Goal: Task Accomplishment & Management: Manage account settings

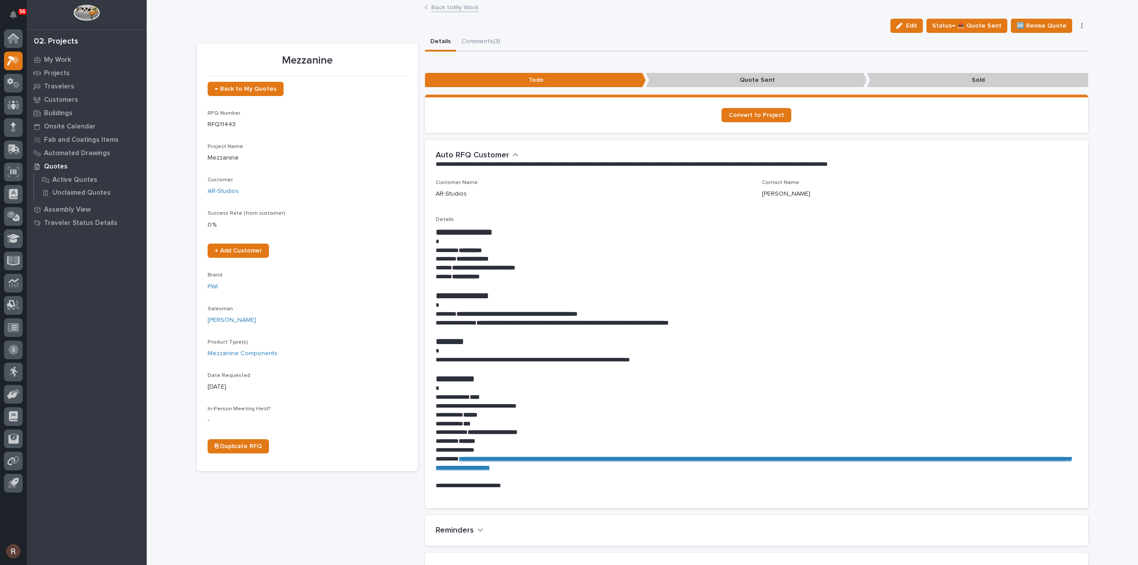
click at [433, 8] on link "Back to My Work" at bounding box center [454, 7] width 47 height 10
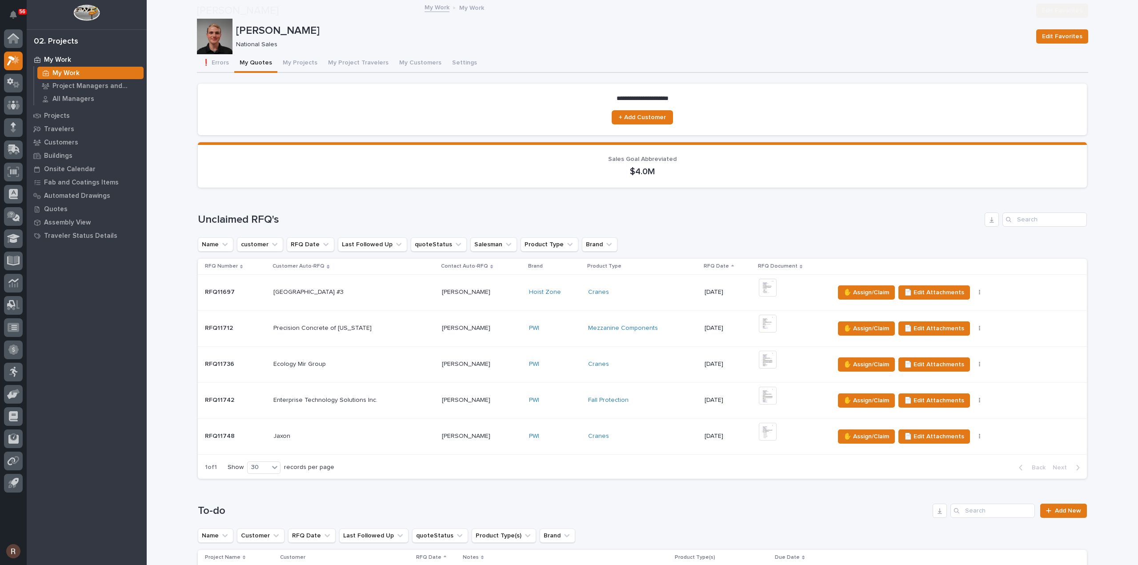
scroll to position [267, 0]
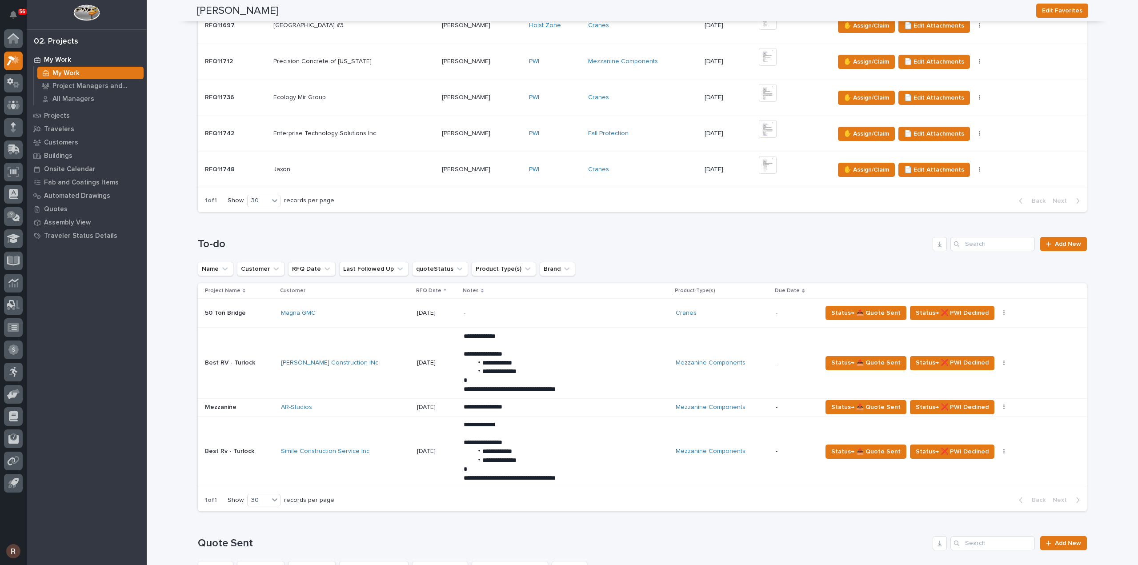
click at [360, 347] on td "[PERSON_NAME] Construction INc" at bounding box center [345, 363] width 136 height 71
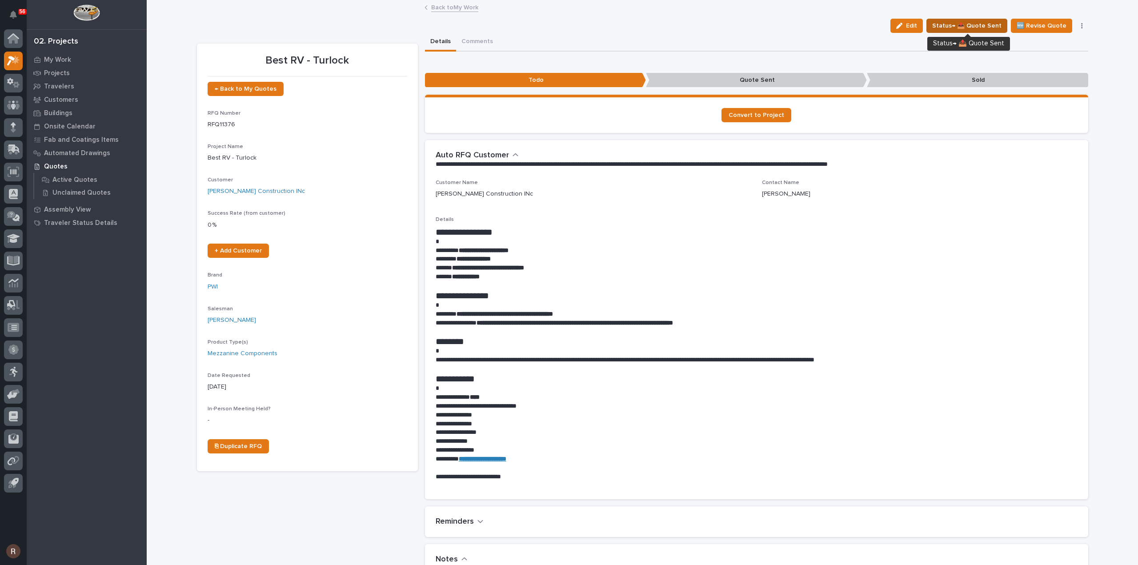
click at [957, 22] on span "Status→ 📤 Quote Sent" at bounding box center [966, 25] width 69 height 11
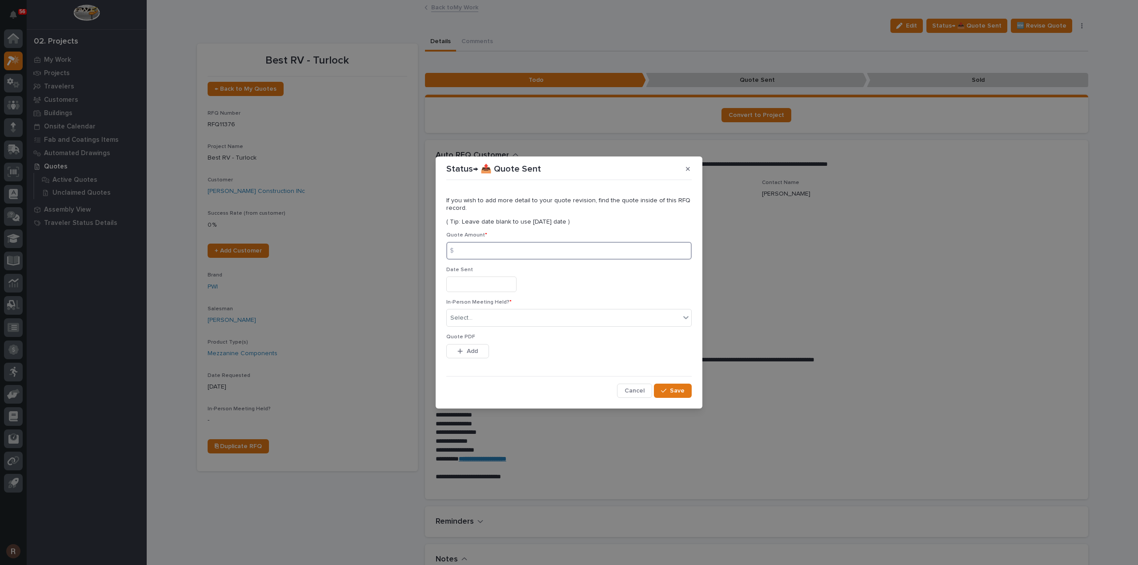
click at [475, 255] on input at bounding box center [568, 251] width 245 height 18
type input "364607"
click at [468, 283] on input "text" at bounding box center [481, 284] width 70 height 16
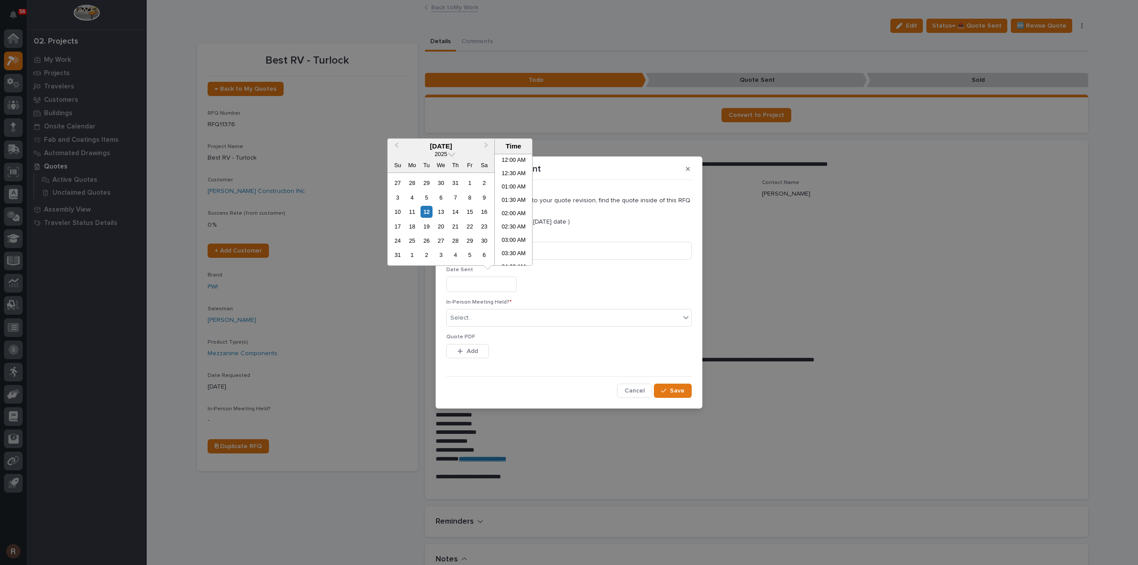
scroll to position [338, 0]
click at [426, 213] on div "12" at bounding box center [426, 212] width 12 height 12
type input "**********"
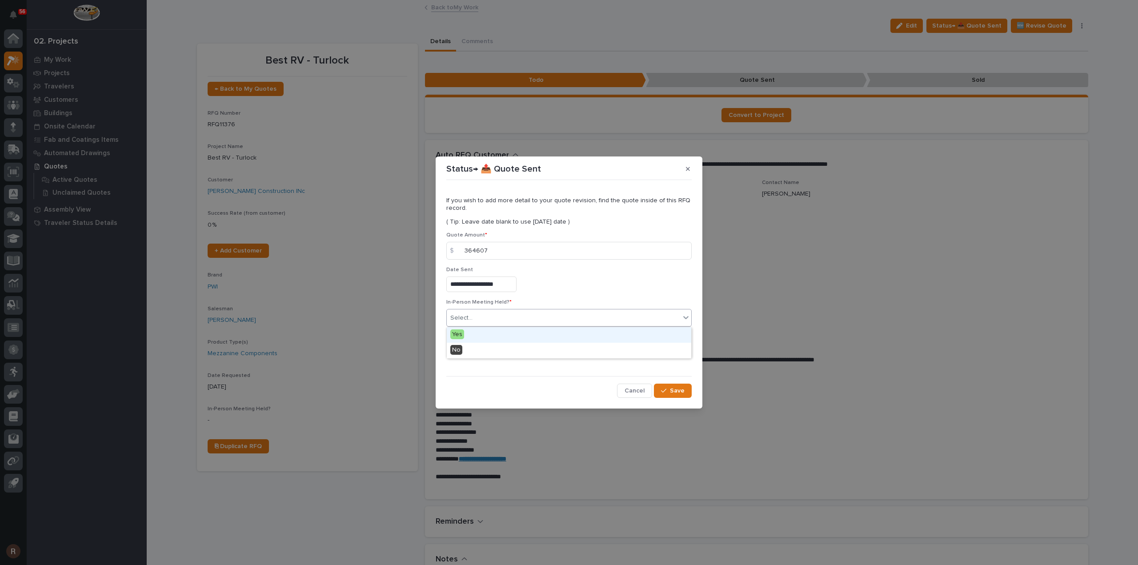
click at [479, 318] on div "Select..." at bounding box center [563, 318] width 233 height 15
click at [466, 351] on div "No" at bounding box center [569, 351] width 244 height 16
click at [468, 343] on div "Quote PDF This file cannot be opened Download File Add" at bounding box center [568, 351] width 245 height 35
click at [473, 349] on span "Add" at bounding box center [472, 351] width 11 height 8
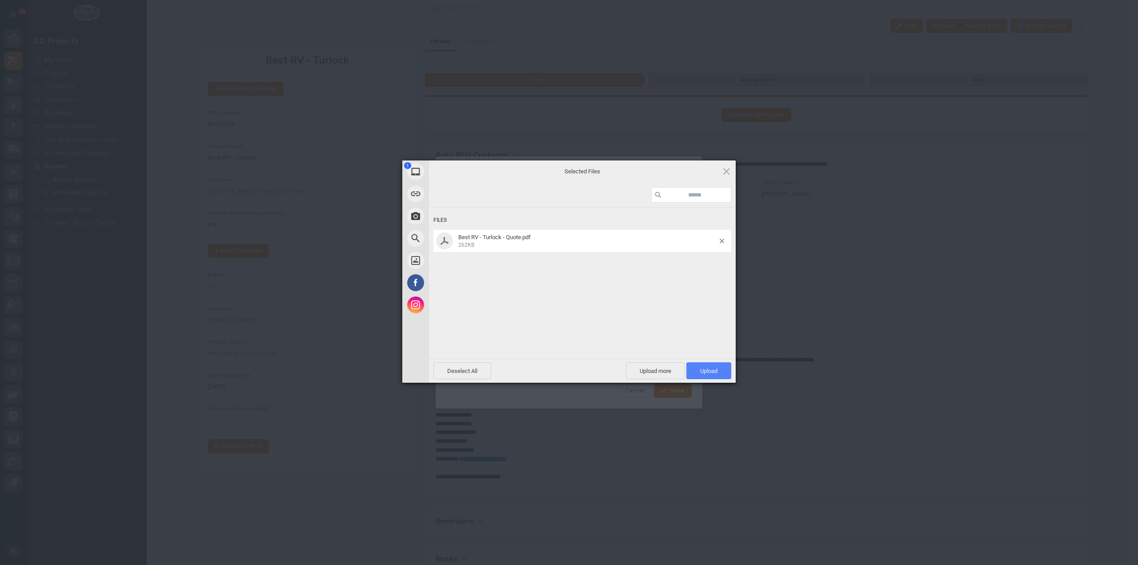
click at [722, 373] on span "Upload 1" at bounding box center [708, 370] width 45 height 17
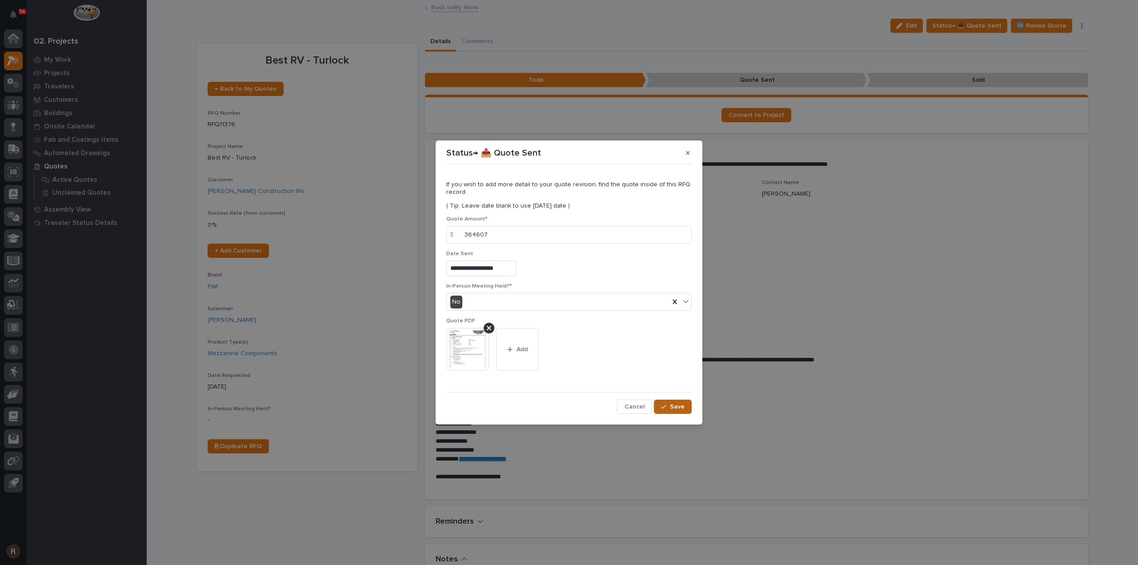
click at [672, 404] on span "Save" at bounding box center [677, 407] width 15 height 8
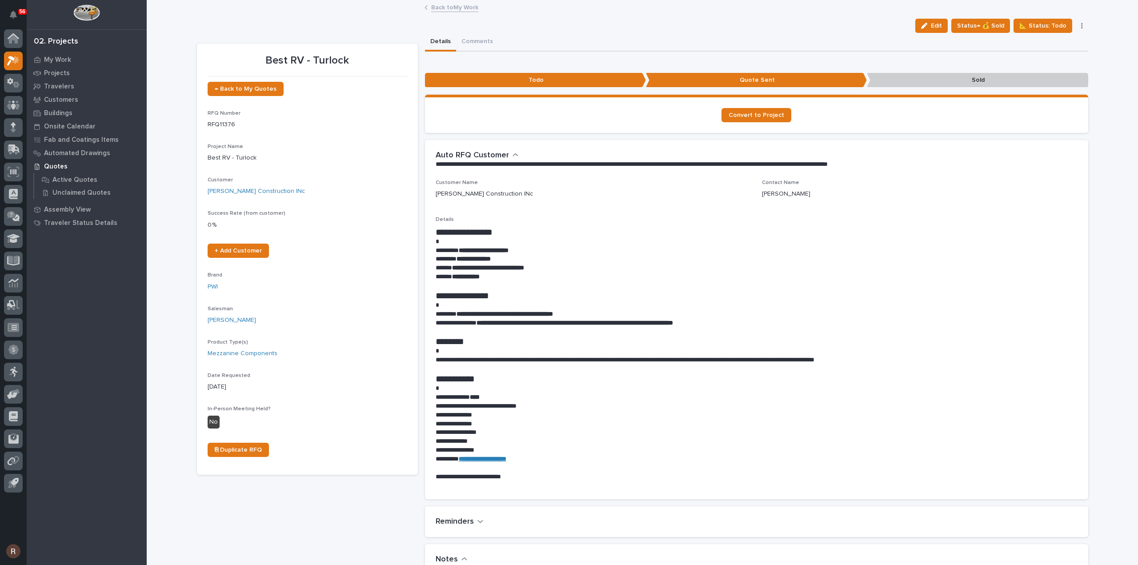
click at [431, 8] on link "Back to My Work" at bounding box center [454, 7] width 47 height 10
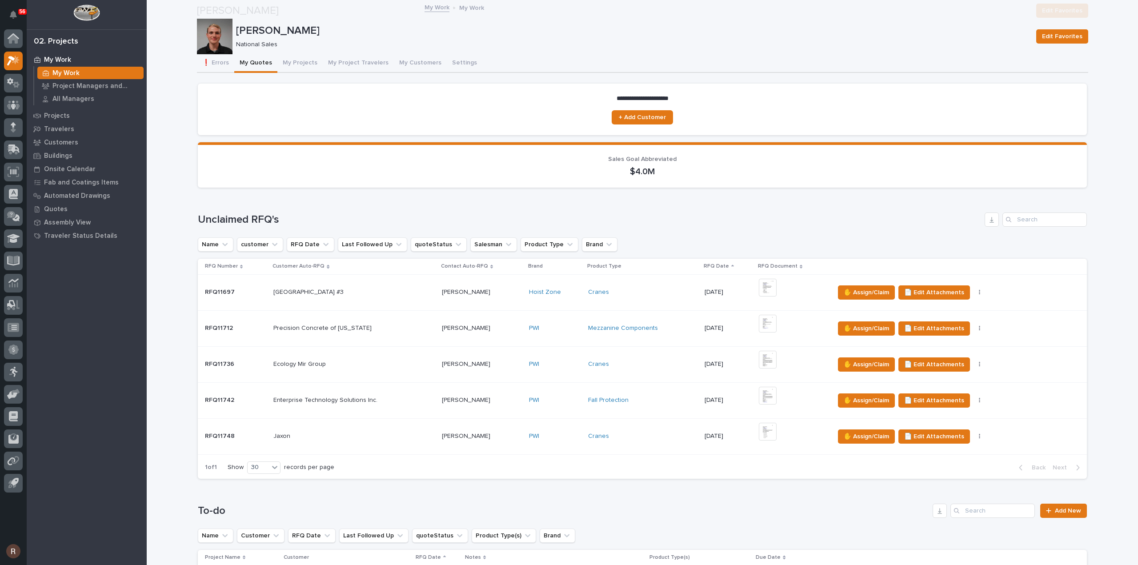
scroll to position [311, 0]
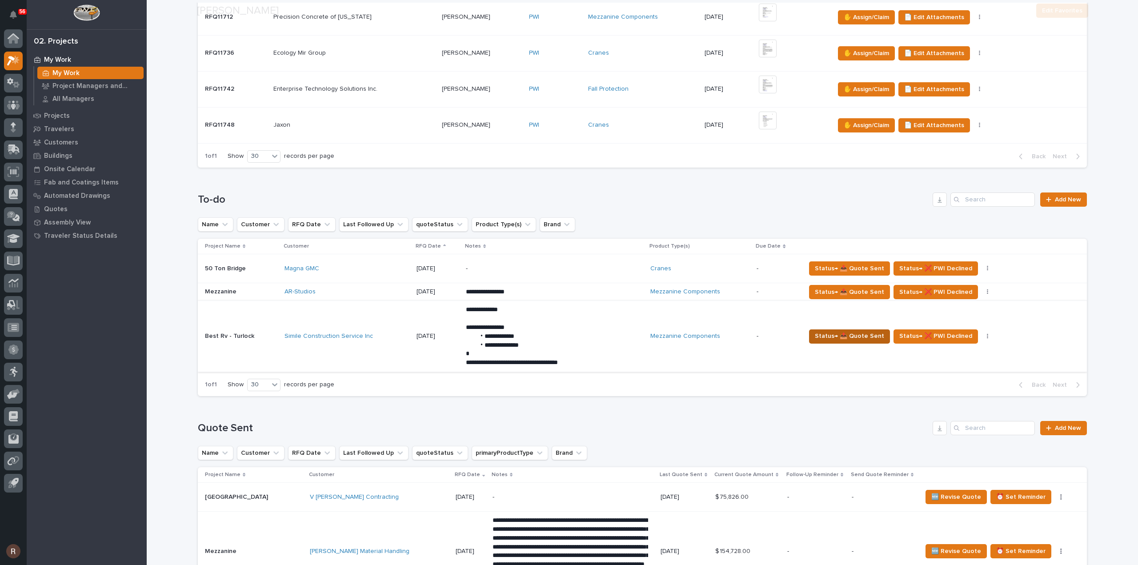
click at [834, 334] on span "Status→ 📤 Quote Sent" at bounding box center [849, 336] width 69 height 11
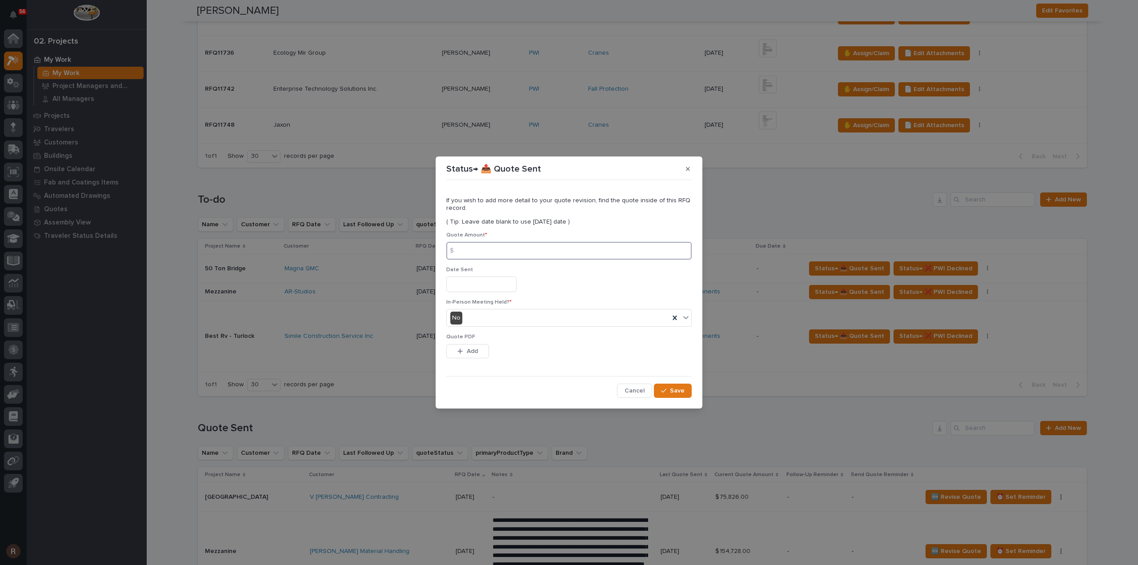
click at [486, 250] on input at bounding box center [568, 251] width 245 height 18
type input "364607"
click at [470, 286] on input "text" at bounding box center [481, 284] width 70 height 16
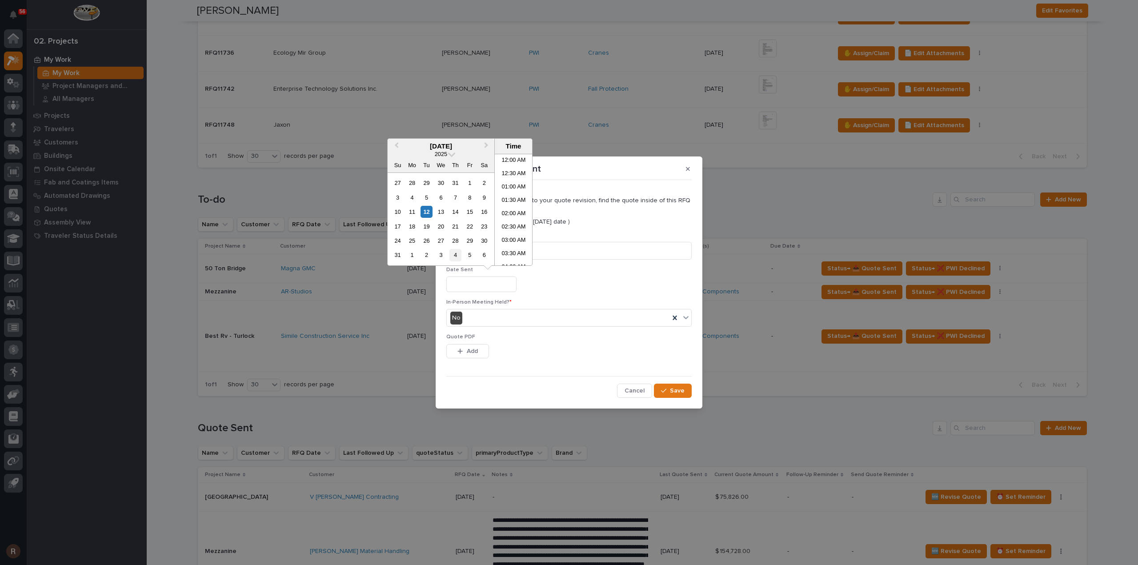
scroll to position [338, 0]
click at [429, 208] on div "12" at bounding box center [426, 212] width 12 height 12
type input "**********"
click at [479, 349] on button "Add" at bounding box center [467, 351] width 43 height 14
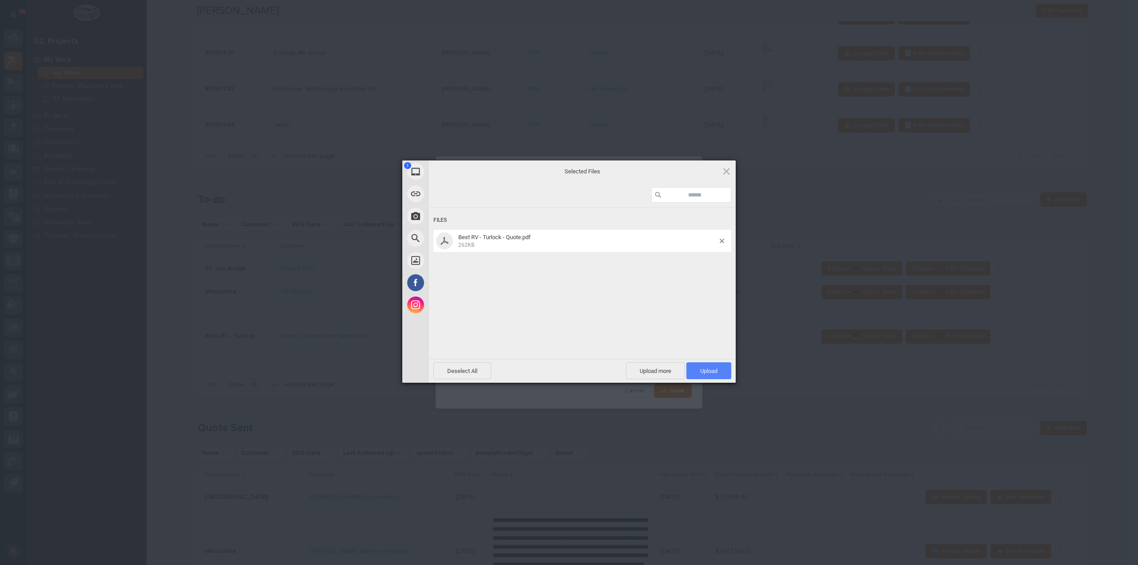
click at [702, 368] on span "Upload 1" at bounding box center [708, 371] width 17 height 7
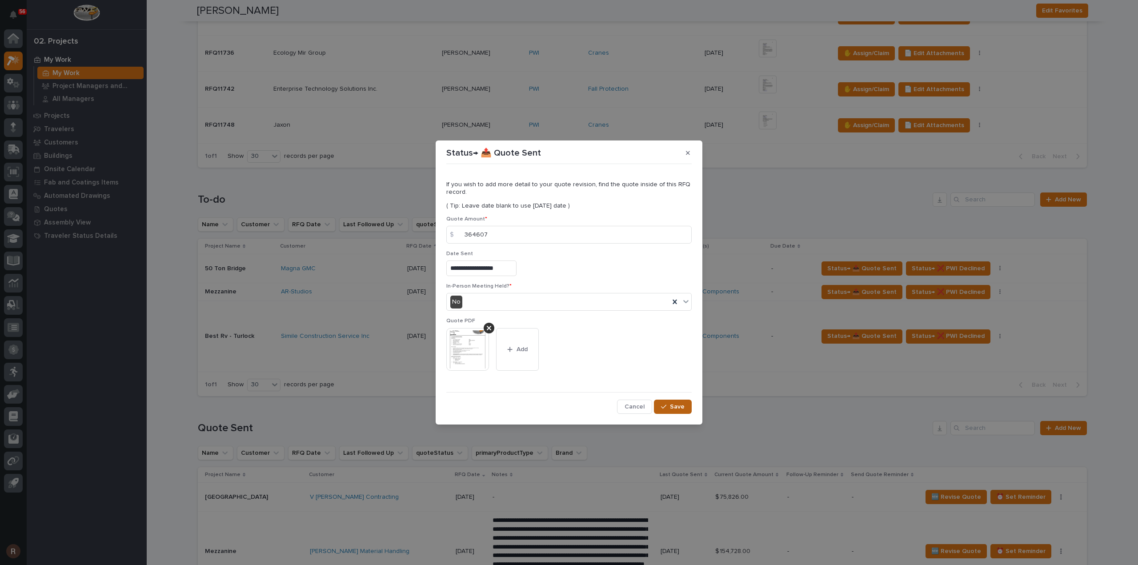
click at [680, 409] on span "Save" at bounding box center [677, 407] width 15 height 8
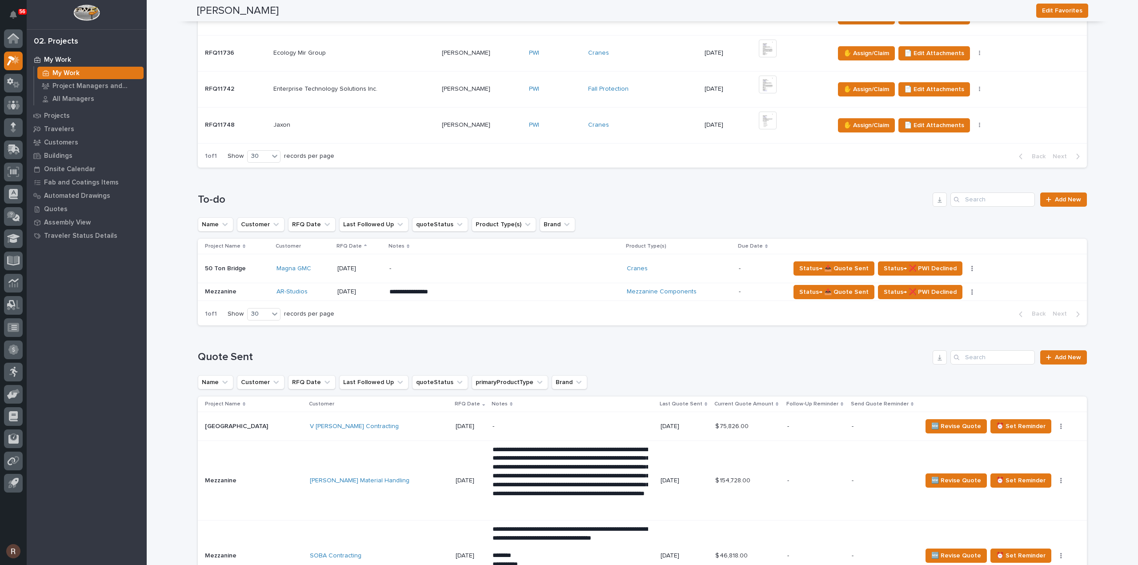
click at [321, 292] on div "AR-Studios" at bounding box center [303, 292] width 54 height 8
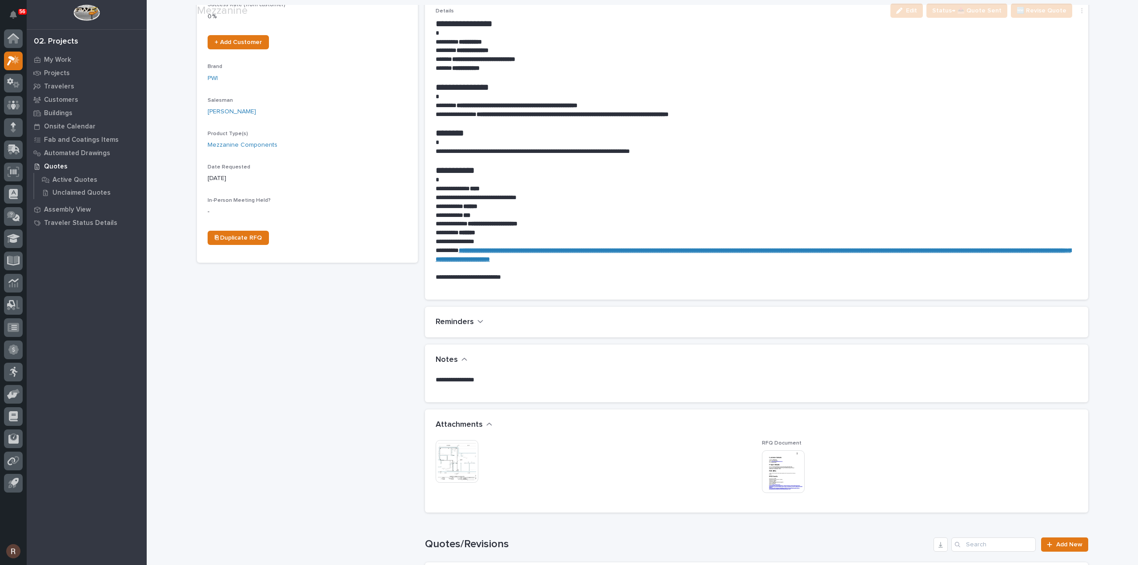
scroll to position [356, 0]
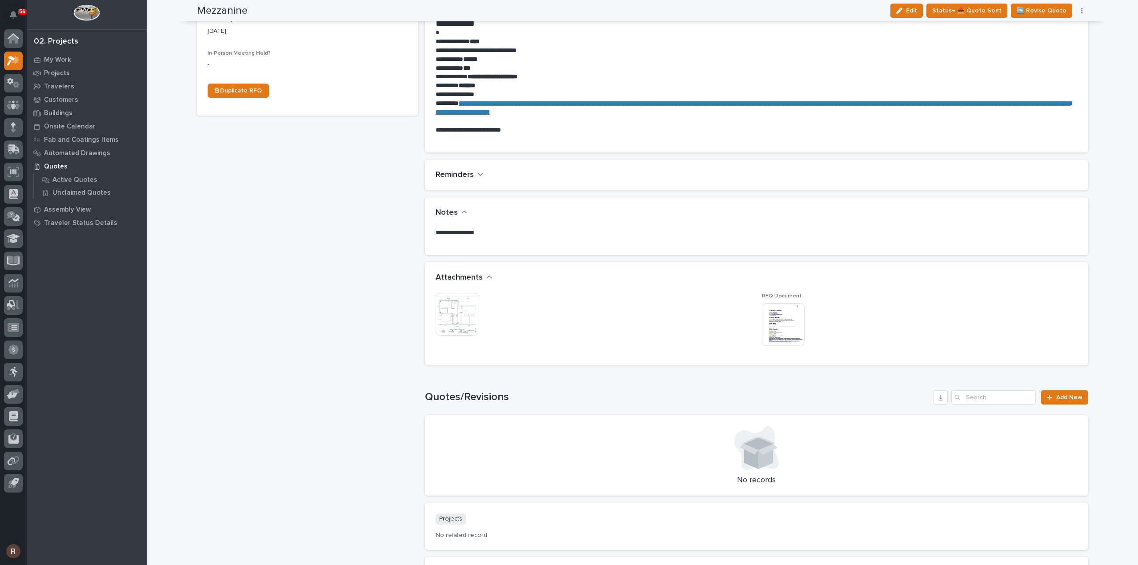
click at [462, 320] on img at bounding box center [457, 314] width 43 height 43
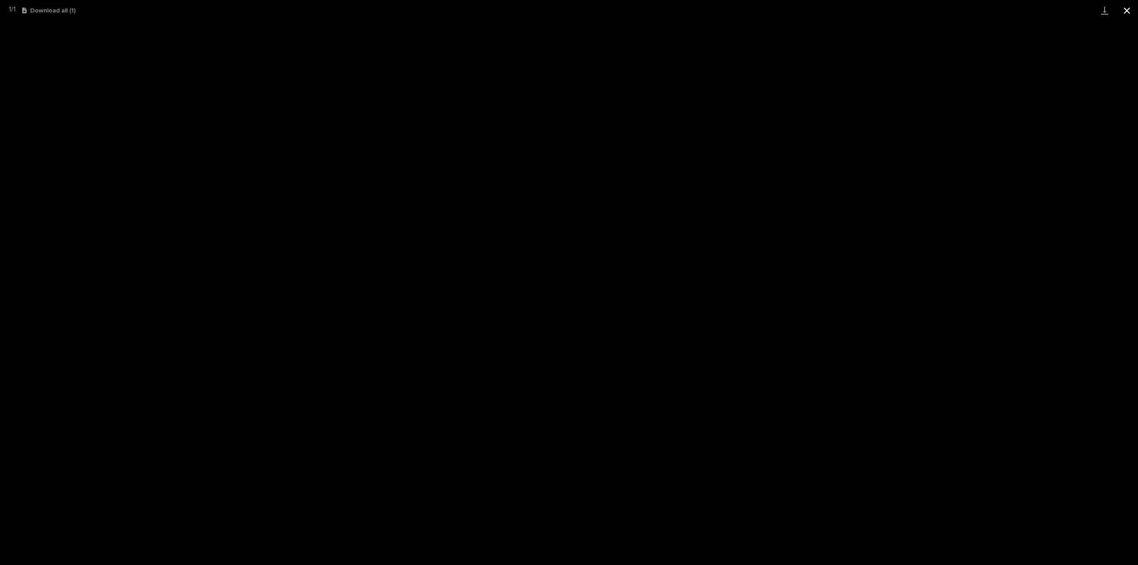
click at [1127, 11] on button "Close gallery" at bounding box center [1127, 10] width 22 height 21
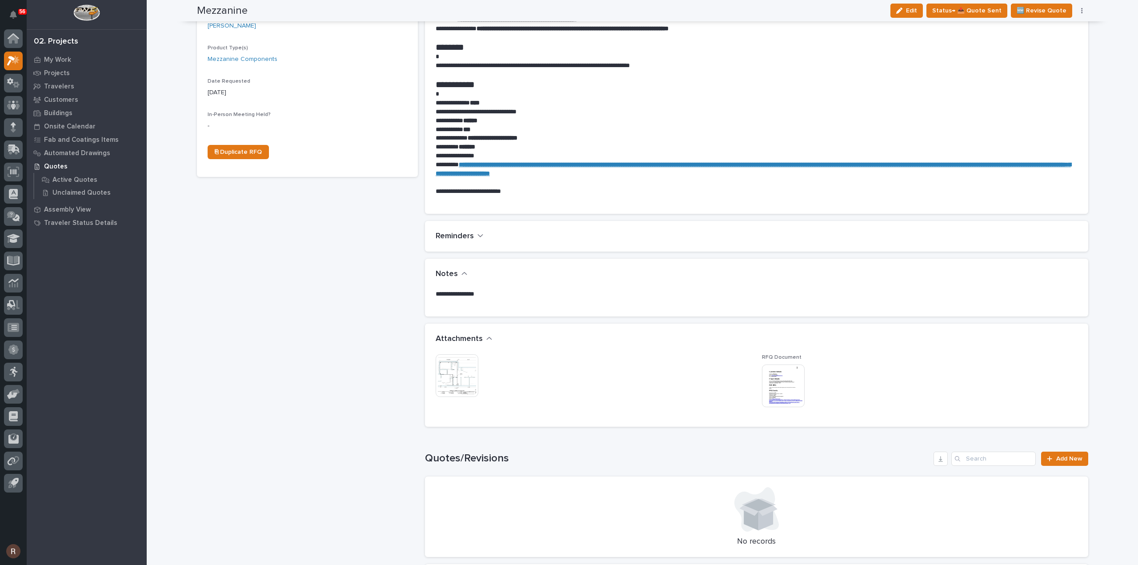
scroll to position [311, 0]
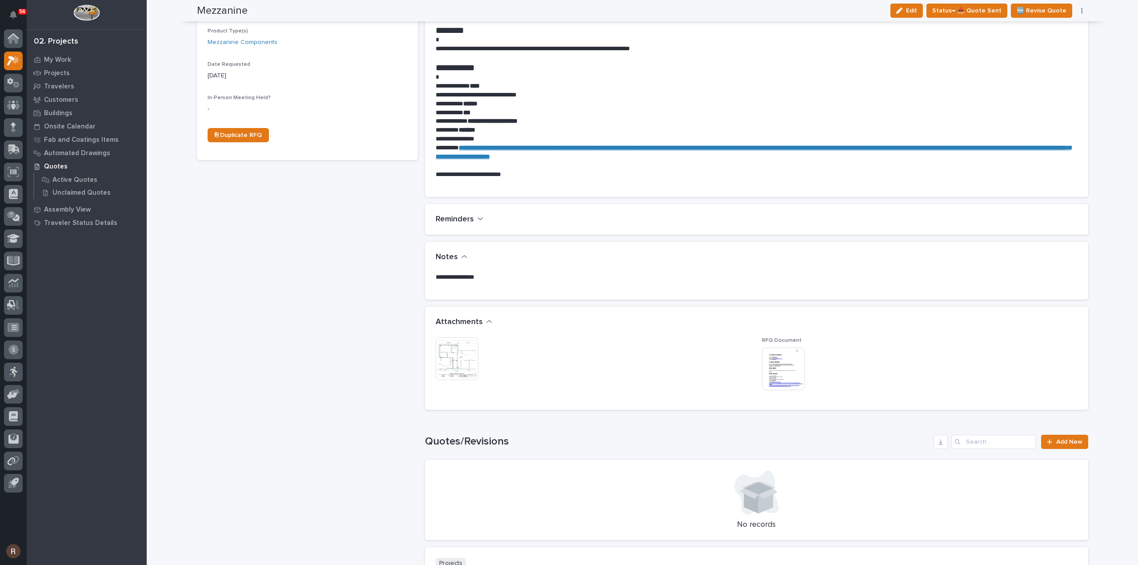
click at [454, 357] on img at bounding box center [457, 358] width 43 height 43
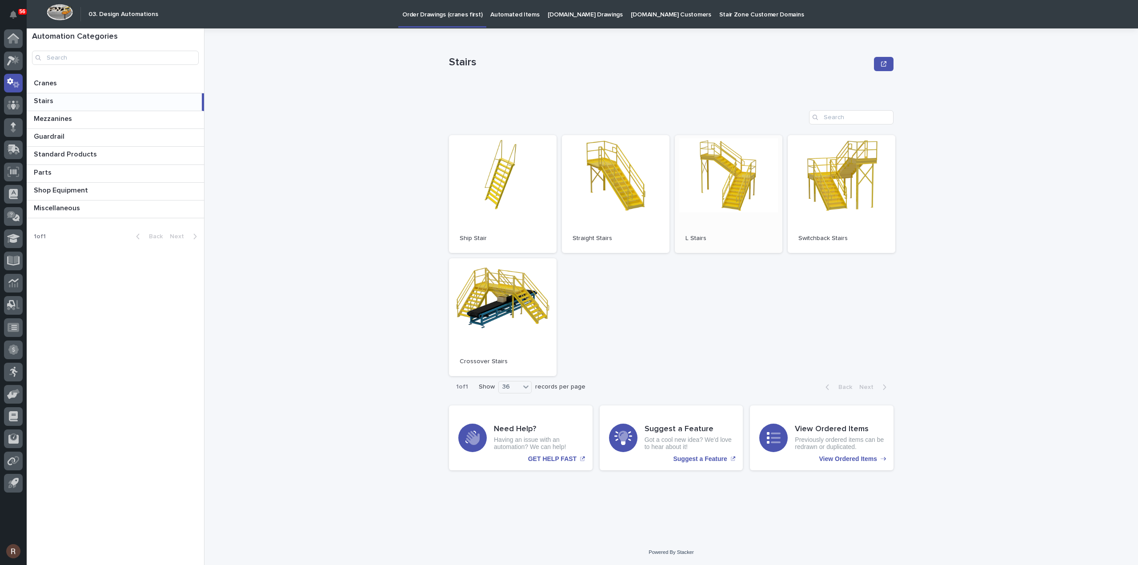
click at [710, 188] on link "Open" at bounding box center [729, 194] width 108 height 118
click at [706, 196] on link "Open" at bounding box center [729, 194] width 108 height 118
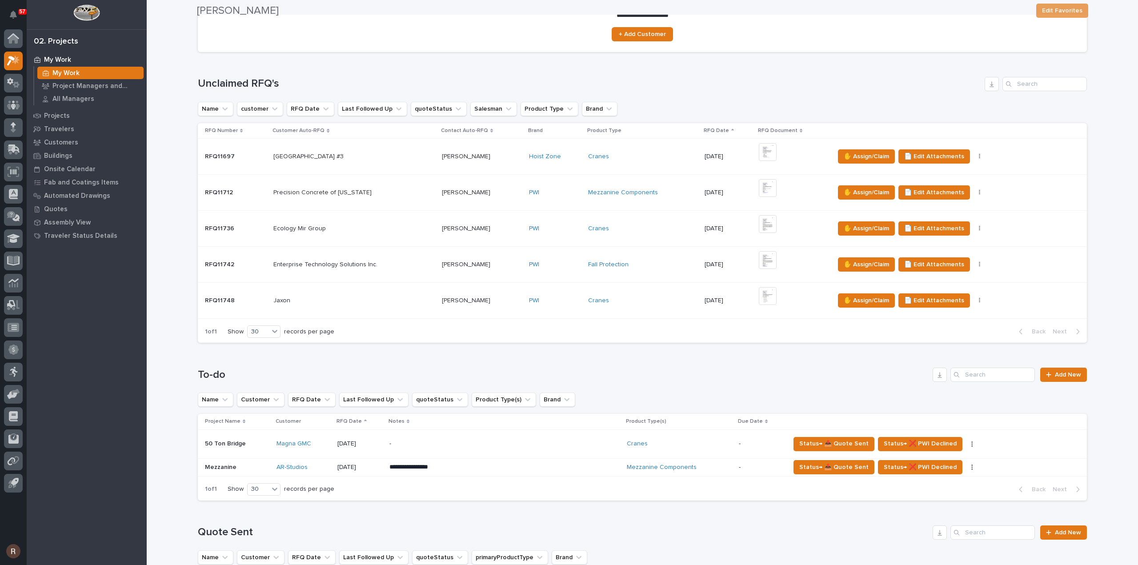
scroll to position [44, 0]
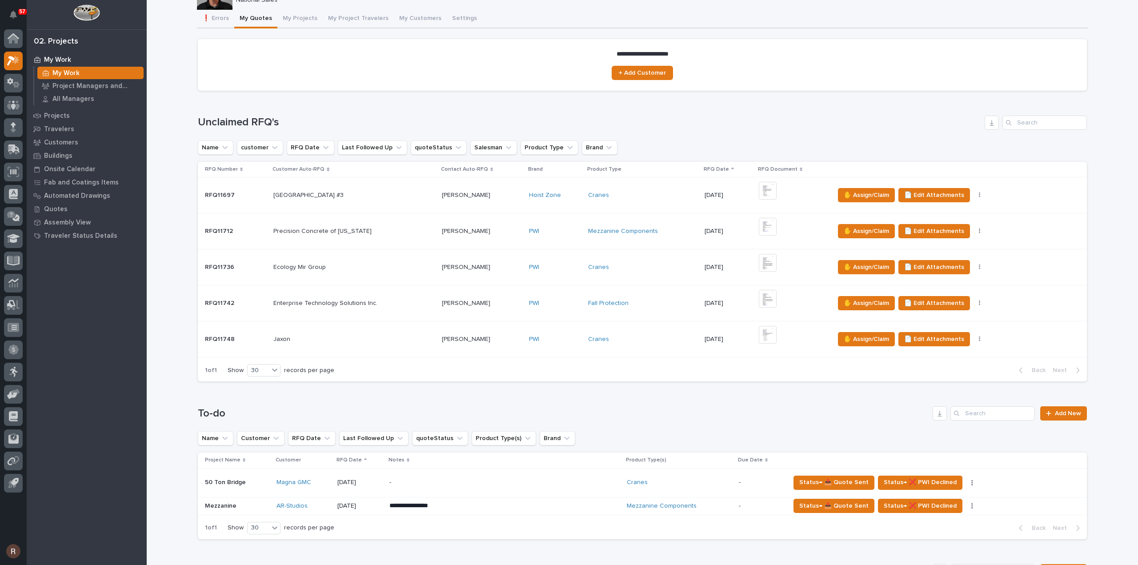
click at [322, 508] on div "AR-Studios" at bounding box center [303, 506] width 54 height 8
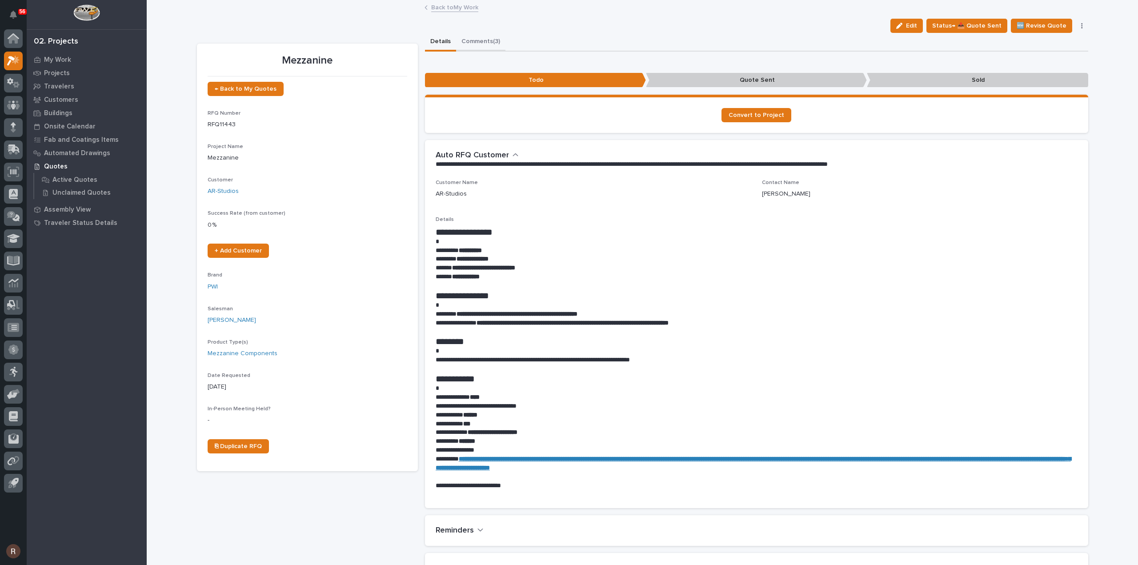
click at [493, 46] on button "Comments (3)" at bounding box center [480, 42] width 49 height 19
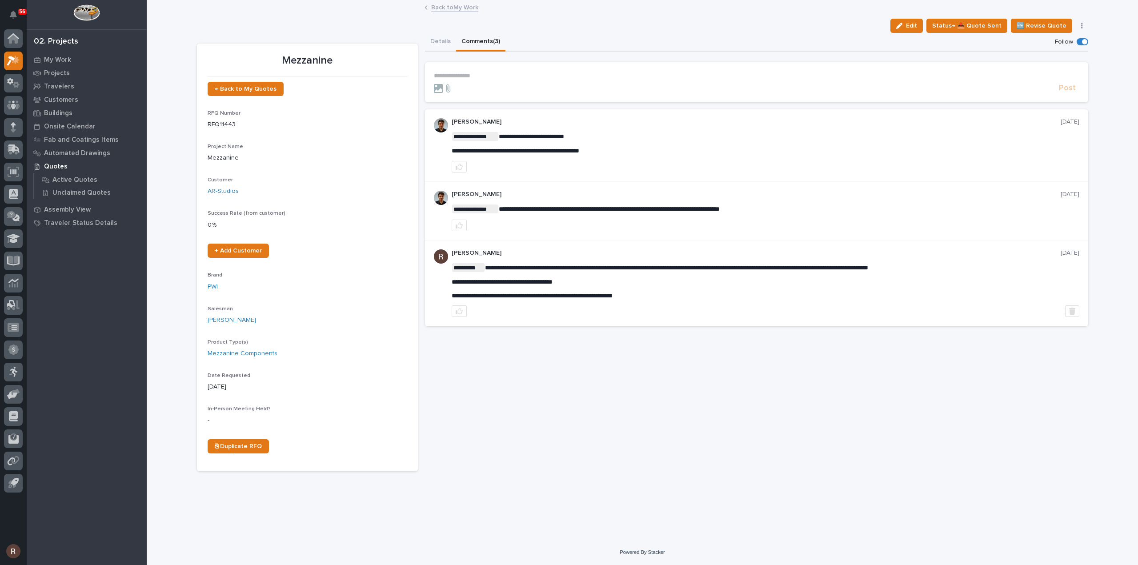
click at [440, 11] on link "Back to My Work" at bounding box center [454, 7] width 47 height 10
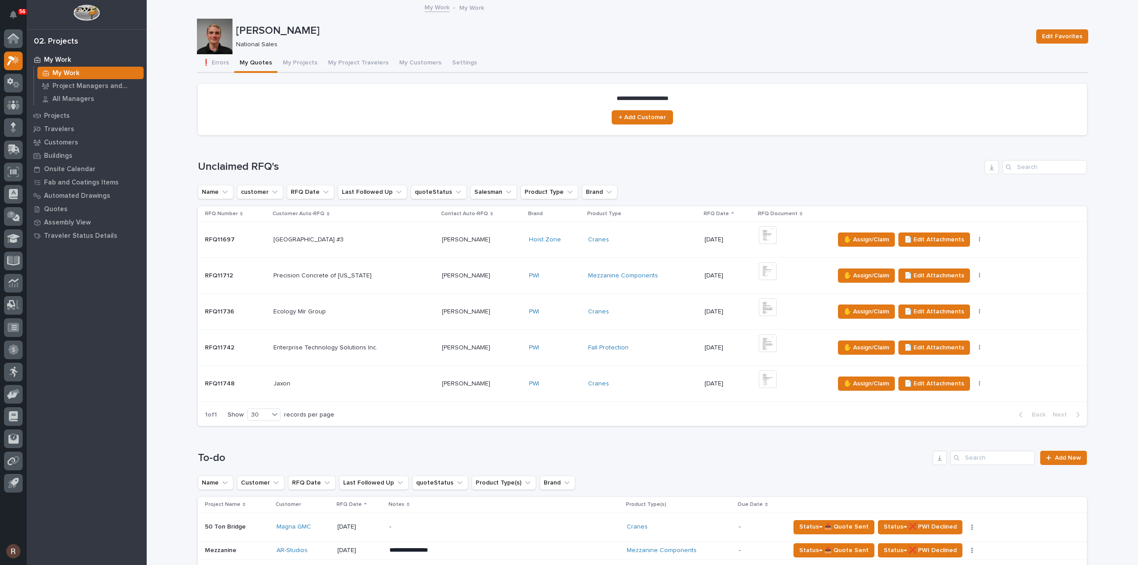
click at [313, 548] on div "AR-Studios" at bounding box center [303, 551] width 54 height 8
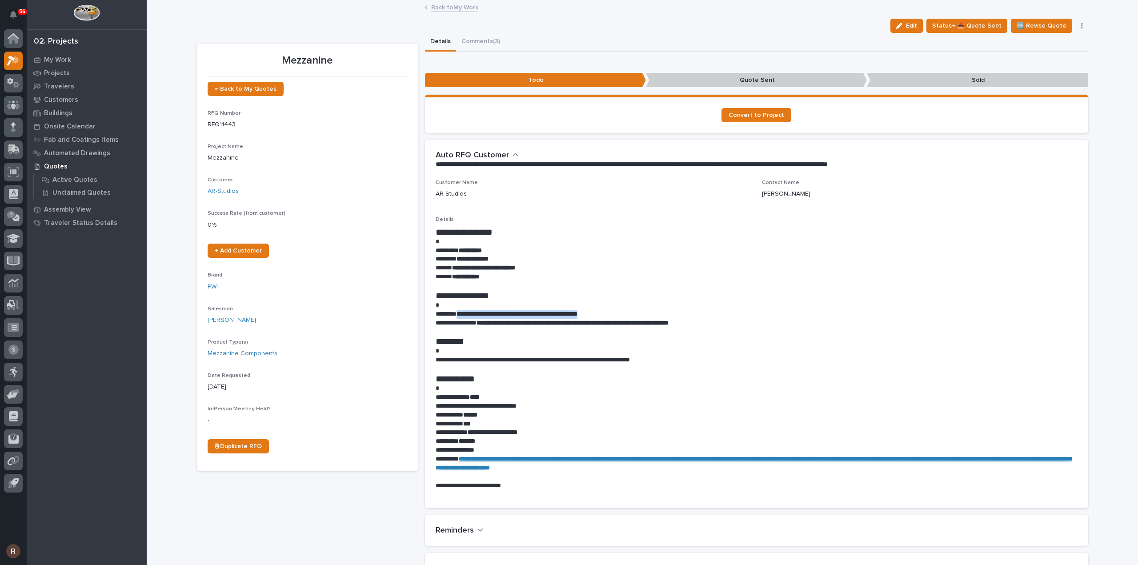
drag, startPoint x: 458, startPoint y: 312, endPoint x: 616, endPoint y: 312, distance: 158.7
click at [616, 312] on p "**********" at bounding box center [757, 314] width 642 height 9
copy strong "**********"
drag, startPoint x: 519, startPoint y: 320, endPoint x: 521, endPoint y: 314, distance: 6.2
drag, startPoint x: 521, startPoint y: 314, endPoint x: 585, endPoint y: 313, distance: 63.6
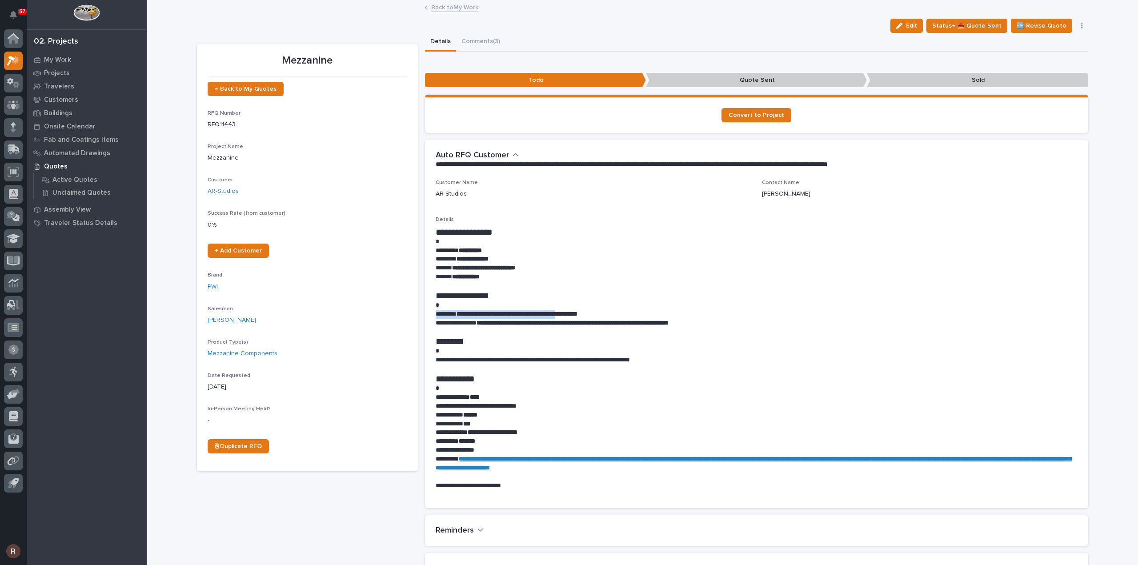
click at [585, 313] on div "**********" at bounding box center [757, 359] width 642 height 264
click at [577, 312] on strong "**********" at bounding box center [516, 314] width 121 height 6
drag, startPoint x: 582, startPoint y: 314, endPoint x: 458, endPoint y: 314, distance: 124.0
click at [458, 314] on strong "**********" at bounding box center [516, 314] width 121 height 6
copy strong "**********"
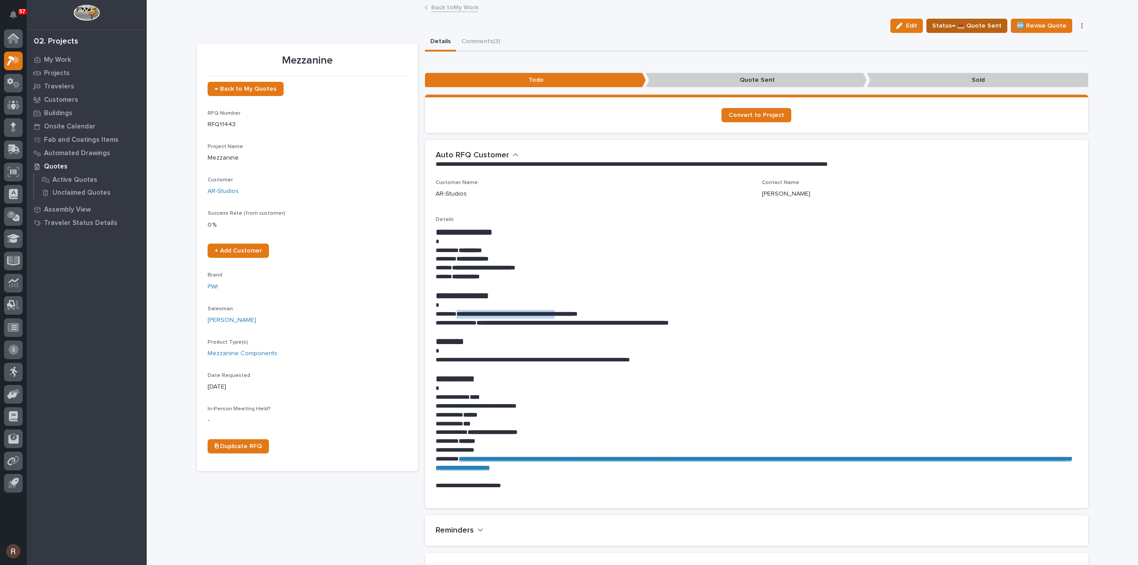
click at [952, 24] on span "Status→ 📤 Quote Sent" at bounding box center [966, 25] width 69 height 11
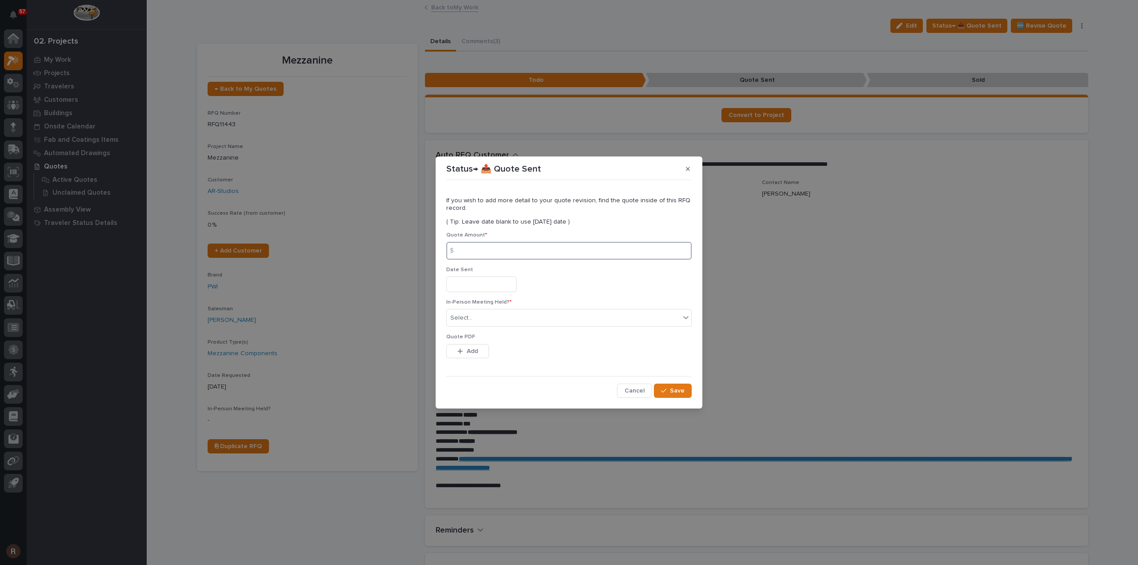
click at [477, 250] on input at bounding box center [568, 251] width 245 height 18
type input "31822"
click at [466, 284] on input "text" at bounding box center [481, 284] width 70 height 16
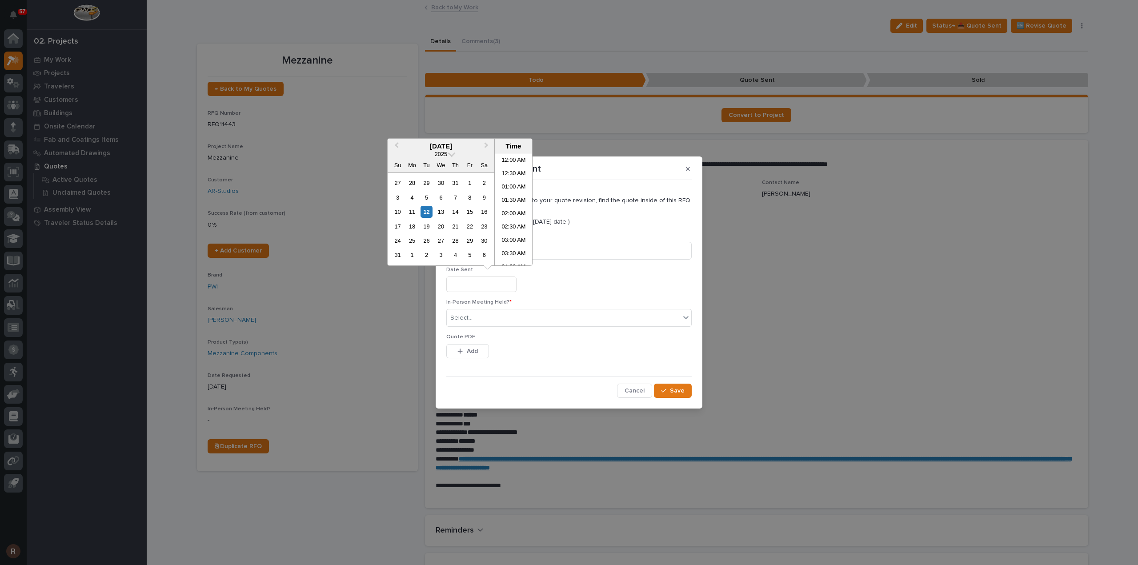
scroll to position [351, 0]
click at [432, 214] on div "12" at bounding box center [426, 212] width 12 height 12
type input "**********"
click at [471, 322] on div "Select..." at bounding box center [461, 317] width 22 height 9
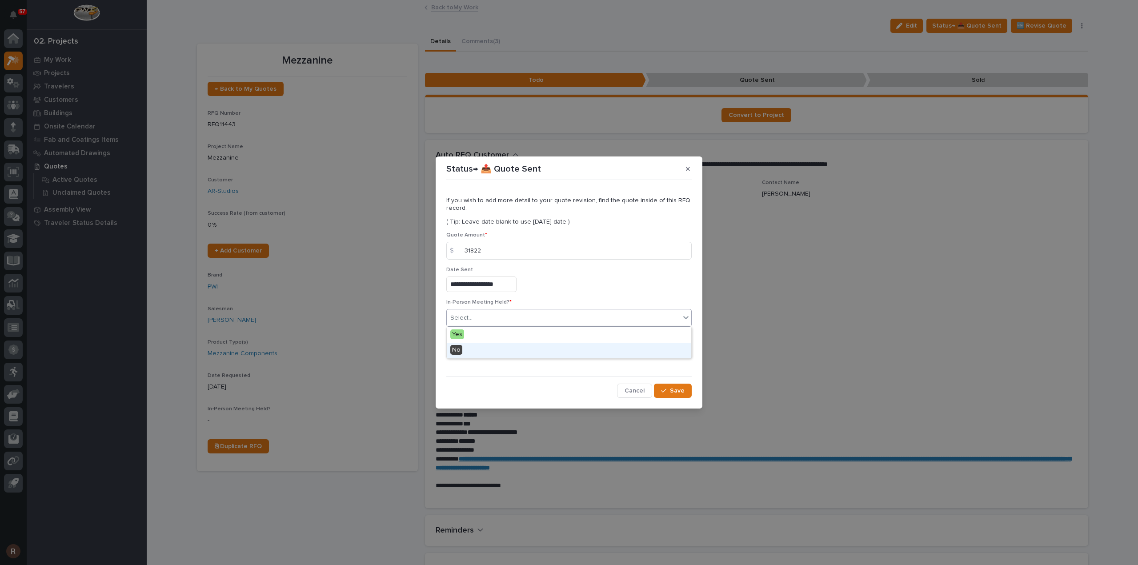
click at [464, 348] on div "No" at bounding box center [569, 351] width 244 height 16
click at [478, 347] on button "Add" at bounding box center [467, 351] width 43 height 14
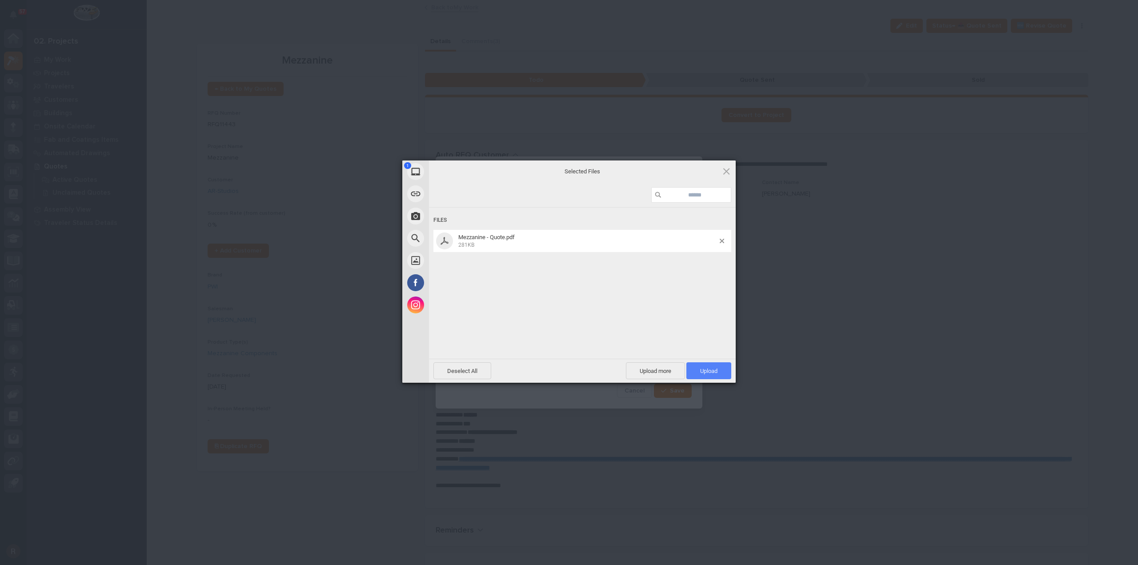
click at [716, 372] on span "Upload 1" at bounding box center [708, 371] width 17 height 7
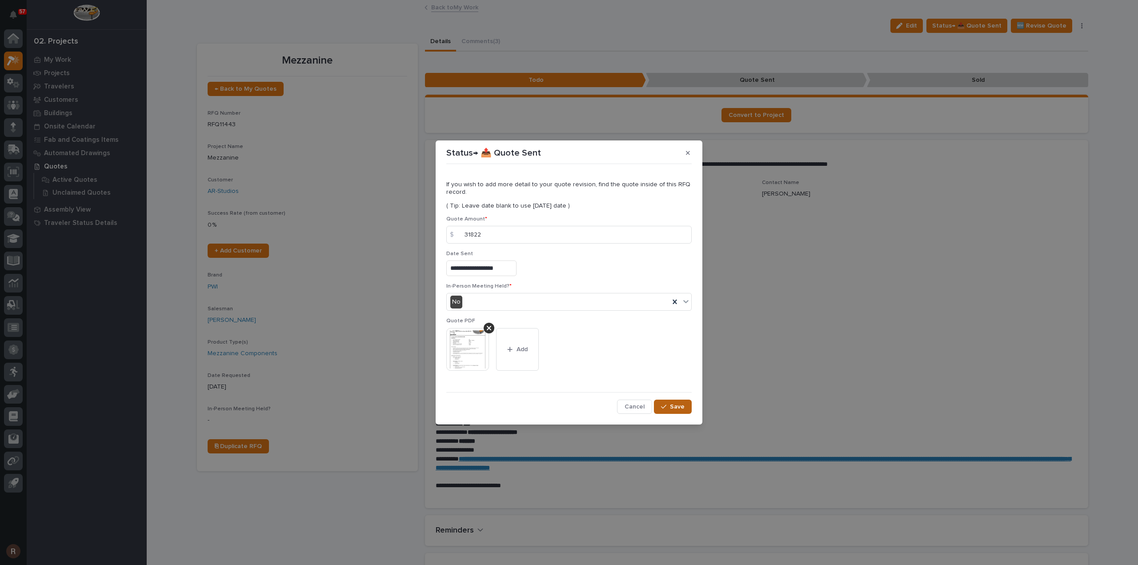
click at [671, 412] on button "Save" at bounding box center [673, 407] width 38 height 14
